Goal: Information Seeking & Learning: Learn about a topic

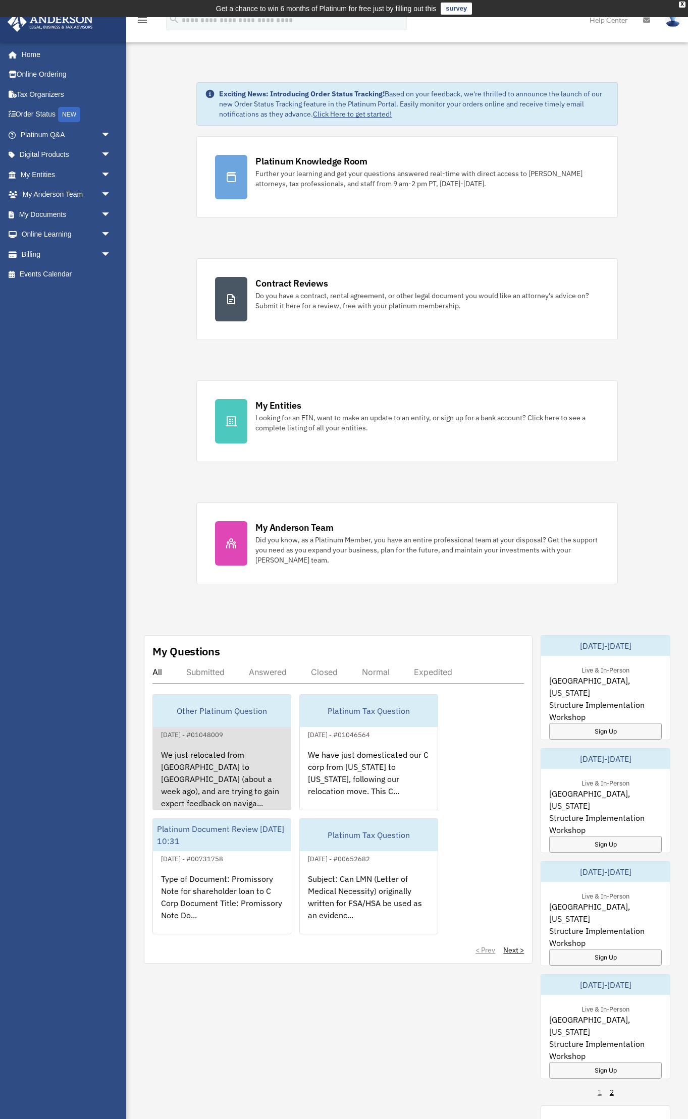
click at [273, 786] on div "We just relocated from [GEOGRAPHIC_DATA] to [GEOGRAPHIC_DATA] (about a week ago…" at bounding box center [222, 780] width 138 height 79
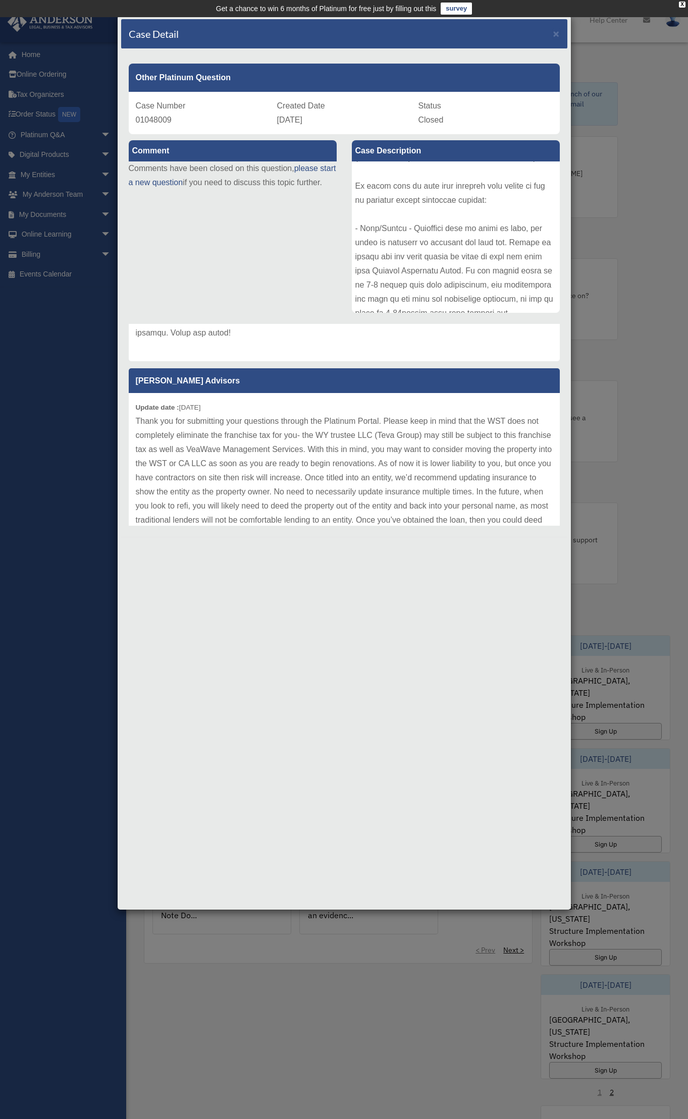
scroll to position [684, 0]
click at [555, 39] on div "Case Detail ×" at bounding box center [344, 34] width 446 height 30
click at [556, 37] on span "×" at bounding box center [556, 34] width 7 height 12
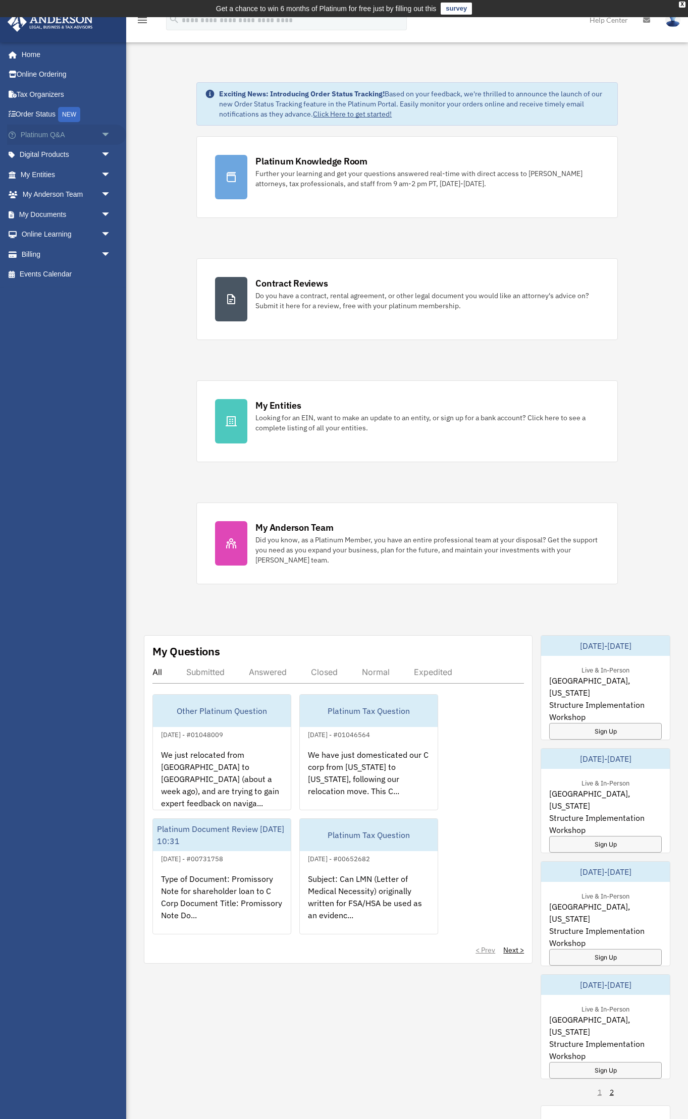
click at [46, 137] on link "Platinum Q&A arrow_drop_down" at bounding box center [66, 135] width 119 height 20
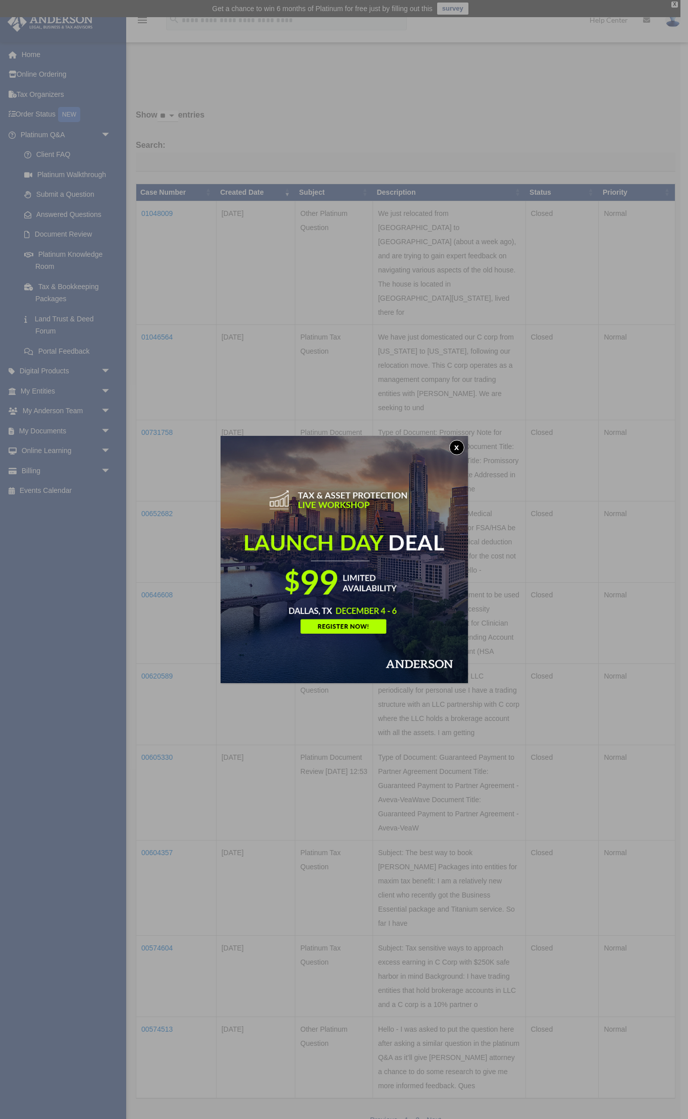
click at [453, 448] on button "x" at bounding box center [456, 447] width 15 height 15
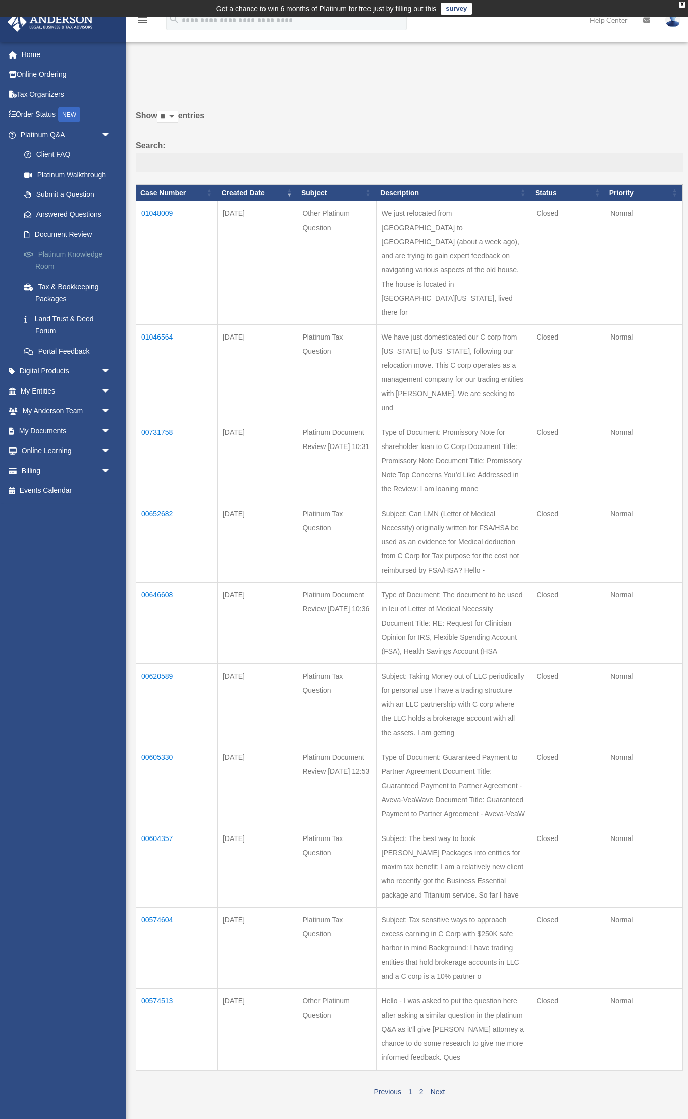
click at [73, 252] on link "Platinum Knowledge Room" at bounding box center [70, 260] width 112 height 32
